Goal: Task Accomplishment & Management: Manage account settings

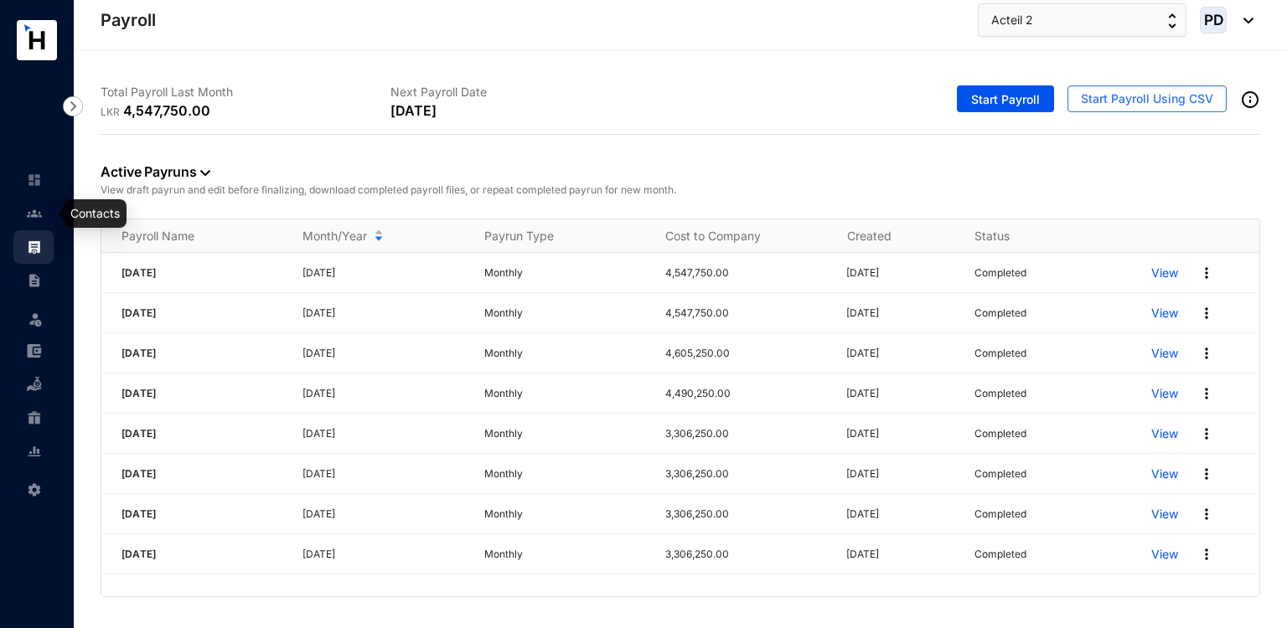
click at [44, 209] on link at bounding box center [48, 213] width 42 height 17
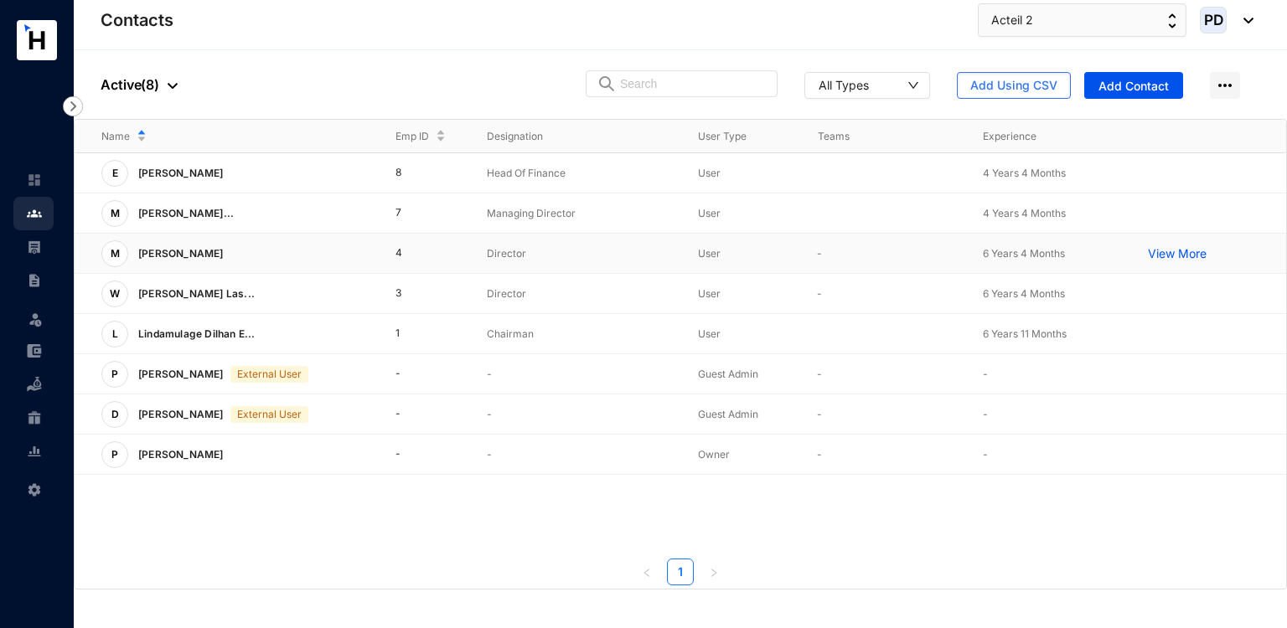
click at [398, 255] on td "4" at bounding box center [415, 254] width 92 height 40
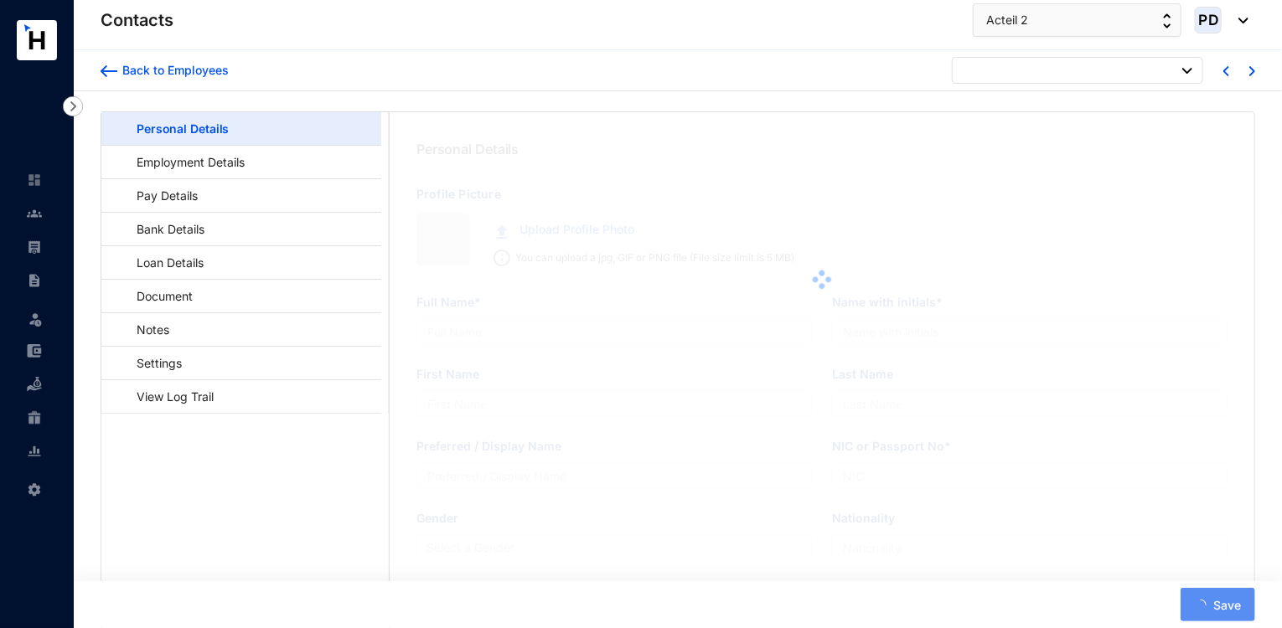
type input "[PERSON_NAME]"
type input "M.F.Hathem"
type input "Hathem"
type input "901581576V"
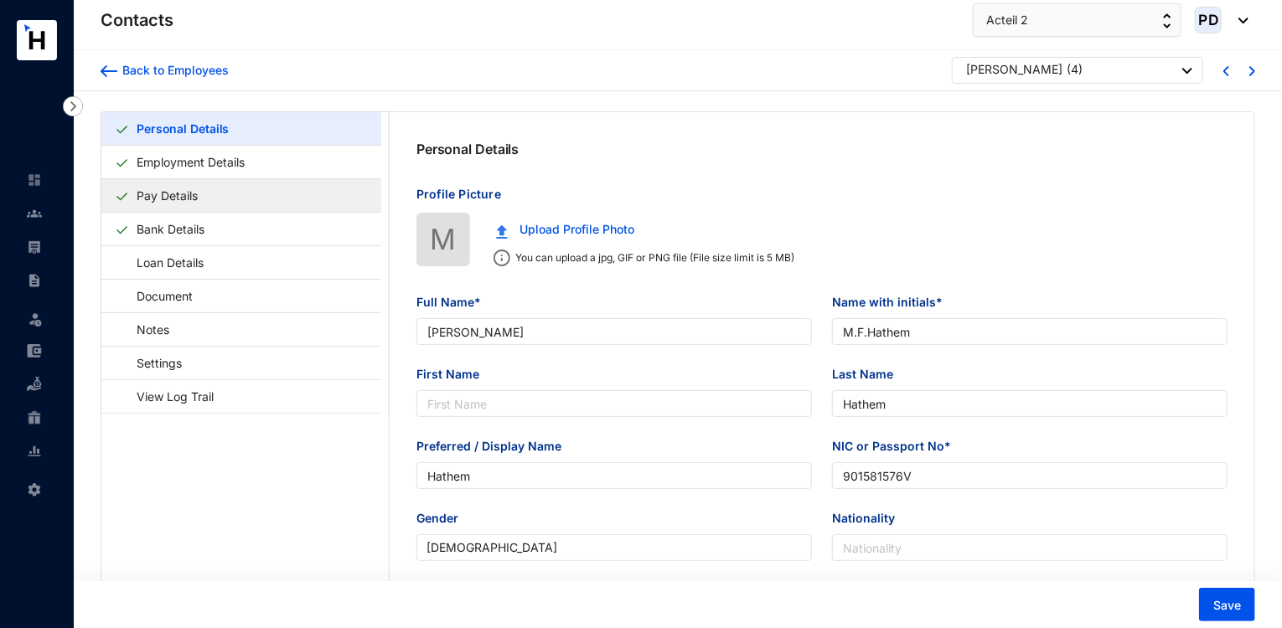
click at [204, 183] on link "Pay Details" at bounding box center [167, 195] width 75 height 34
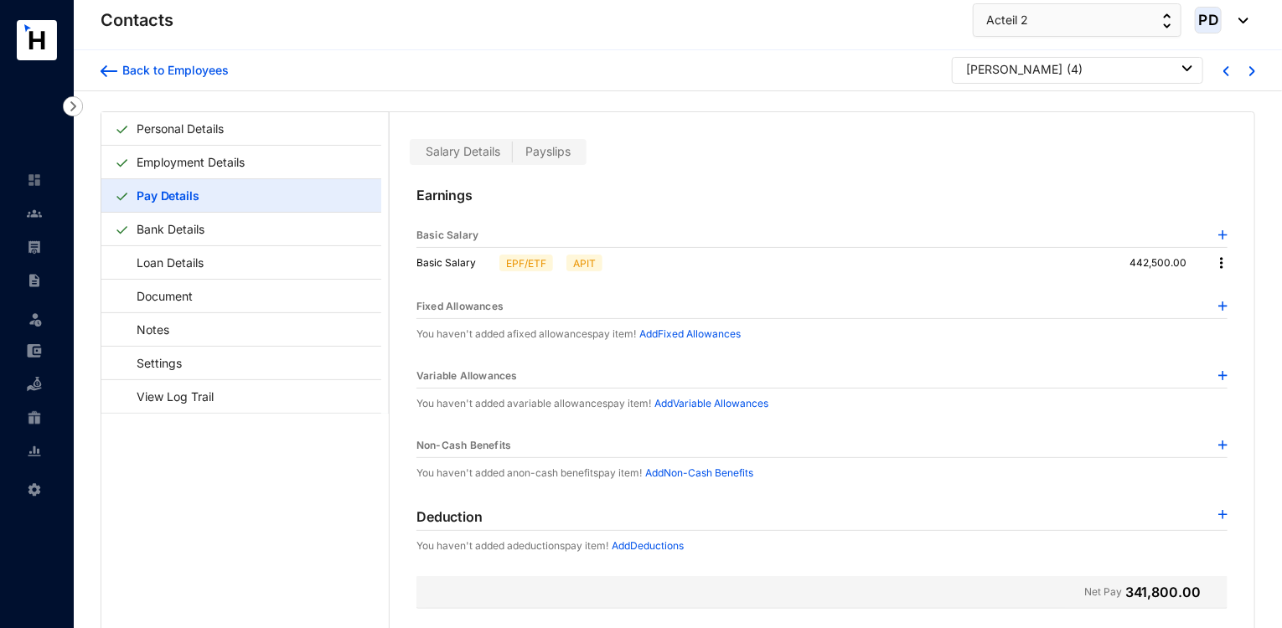
click at [545, 155] on span "Payslips" at bounding box center [547, 151] width 45 height 14
click at [513, 156] on input "Payslips" at bounding box center [513, 156] width 0 height 0
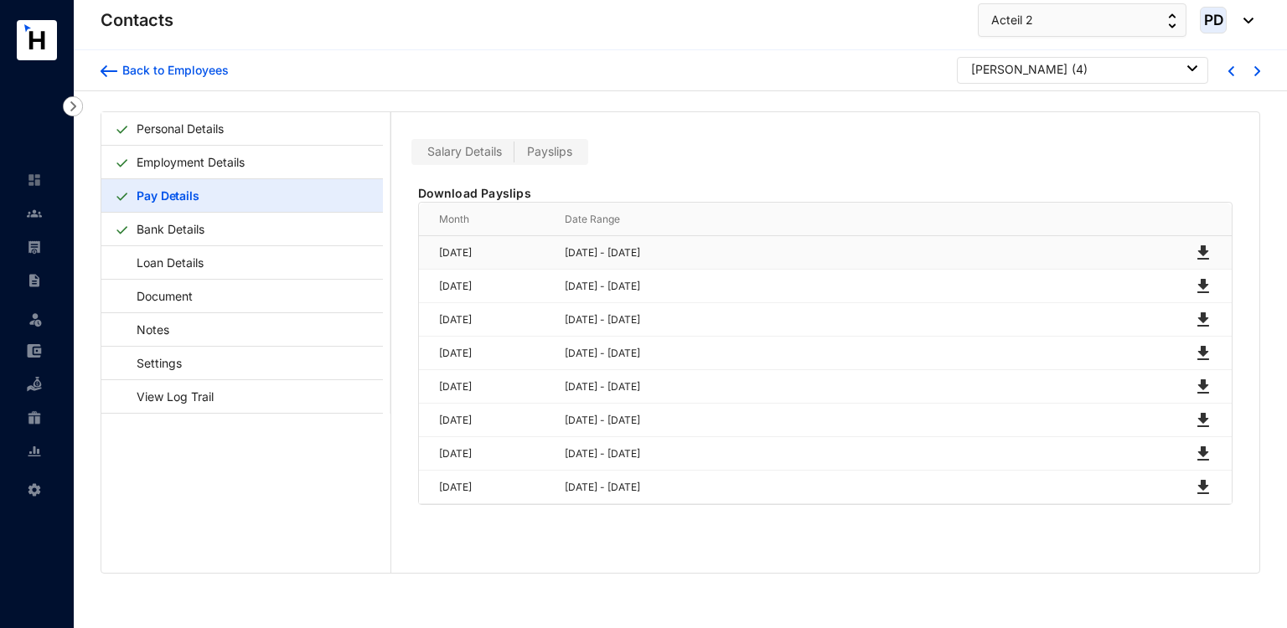
click at [1196, 257] on img at bounding box center [1203, 253] width 20 height 20
click at [1199, 281] on img at bounding box center [1203, 286] width 20 height 20
click at [1199, 319] on img at bounding box center [1203, 320] width 20 height 20
